Goal: Obtain resource: Download file/media

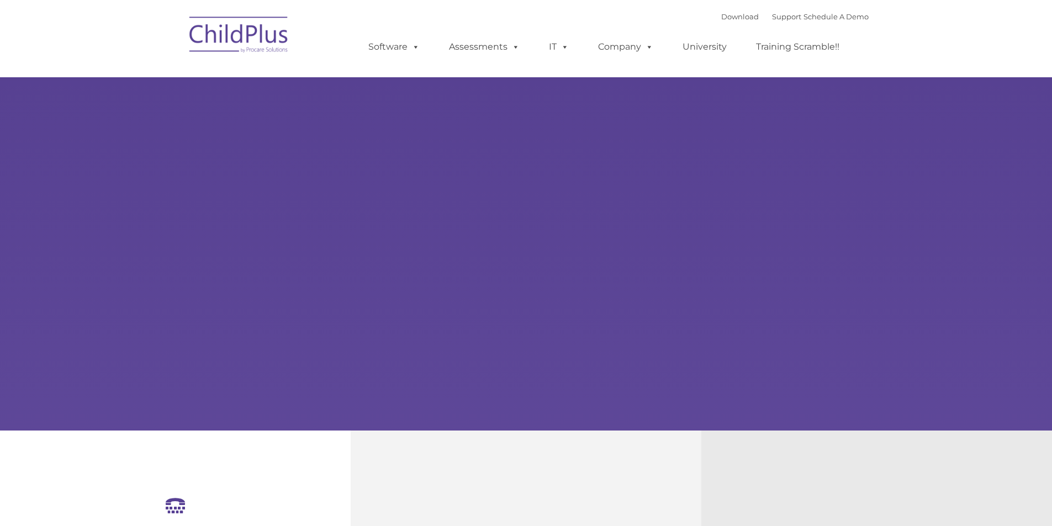
select select "MEDIUM"
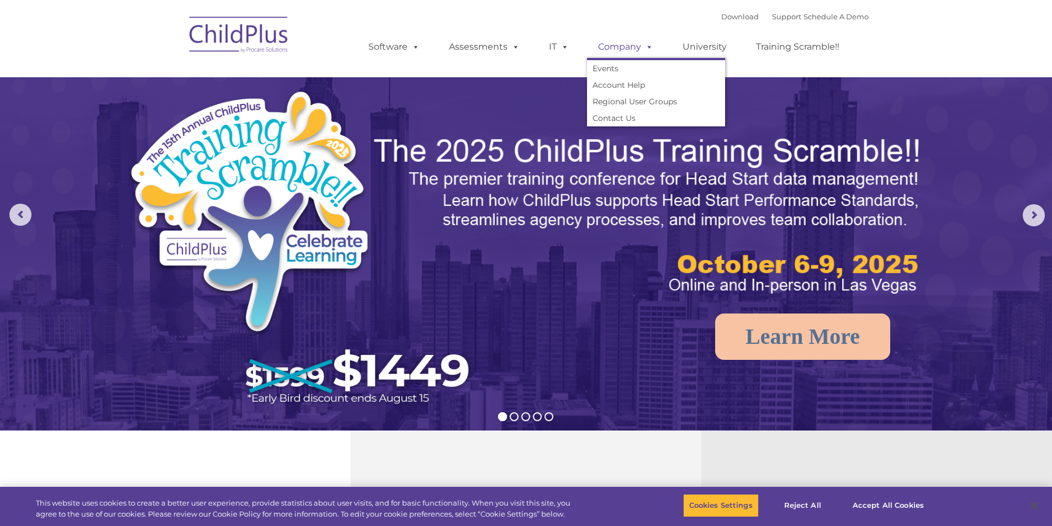
click at [624, 51] on link "Company" at bounding box center [625, 47] width 77 height 22
click at [608, 83] on link "Account Help" at bounding box center [656, 85] width 138 height 17
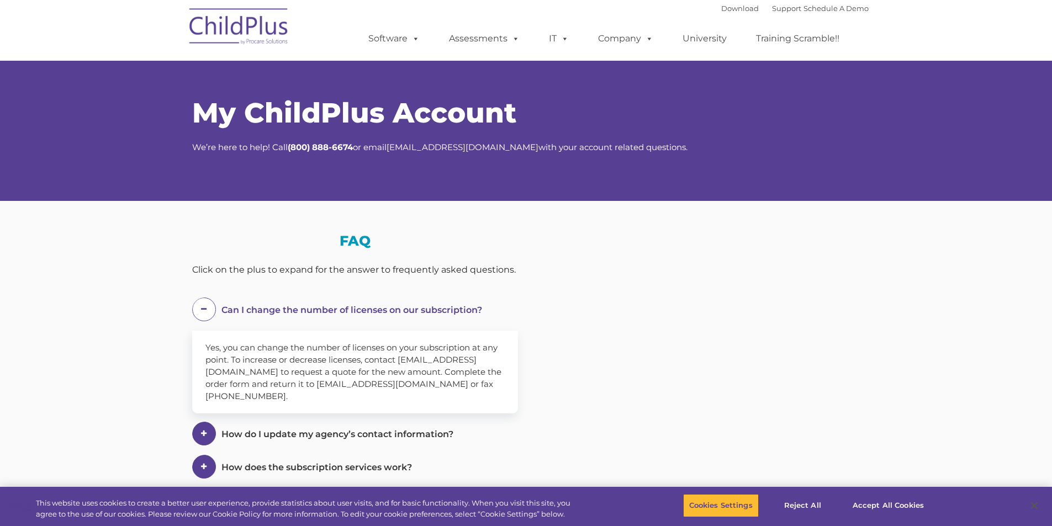
select select "MEDIUM"
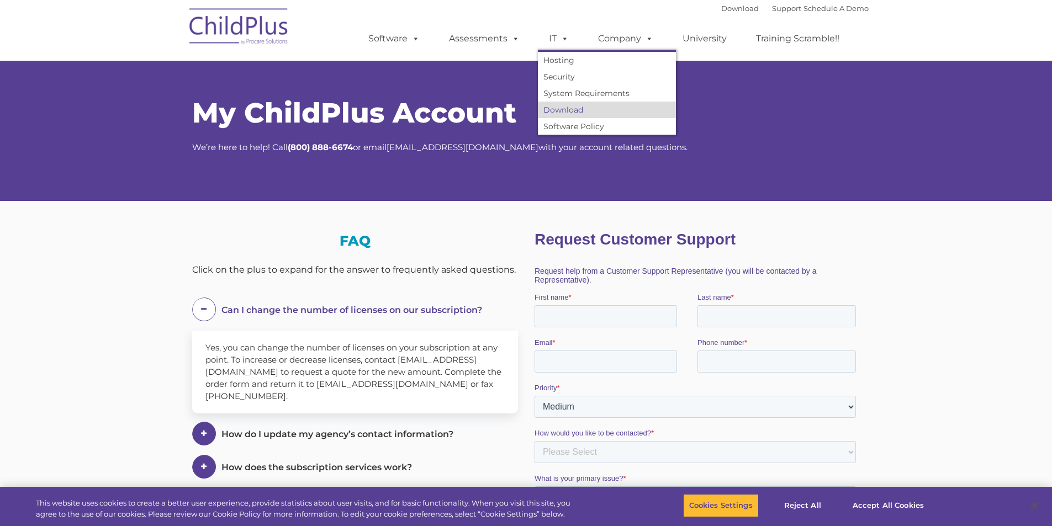
click at [555, 110] on link "Download" at bounding box center [607, 110] width 138 height 17
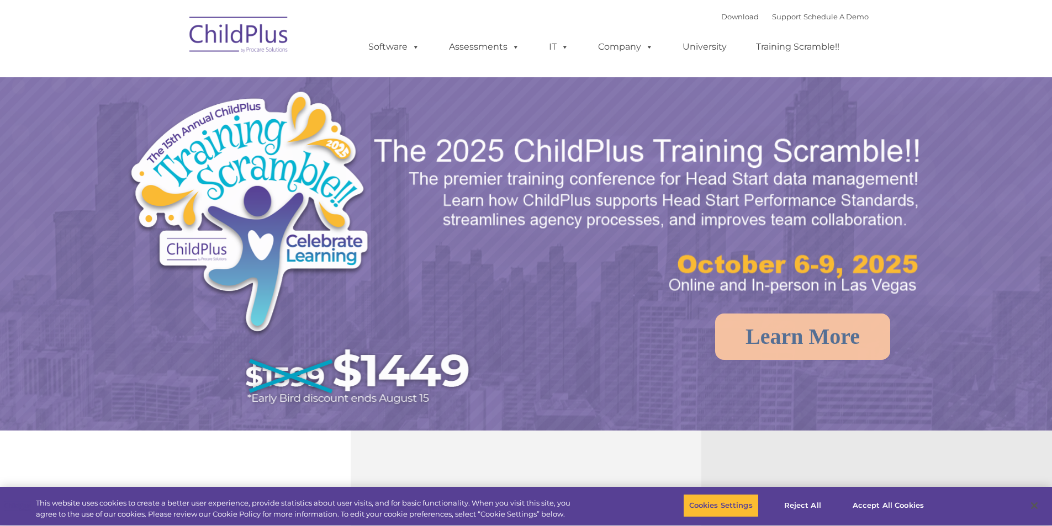
select select "MEDIUM"
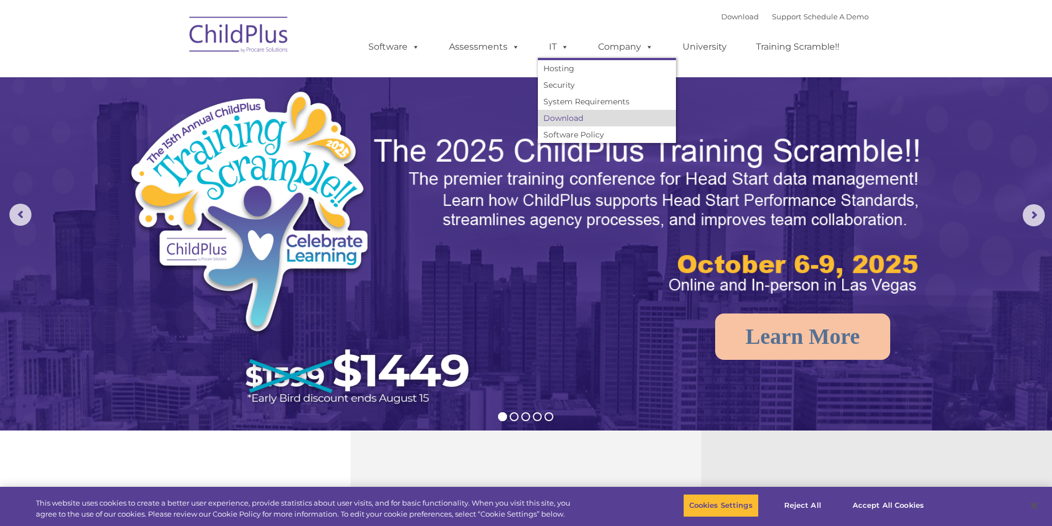
click at [559, 112] on link "Download" at bounding box center [607, 118] width 138 height 17
